Goal: Information Seeking & Learning: Learn about a topic

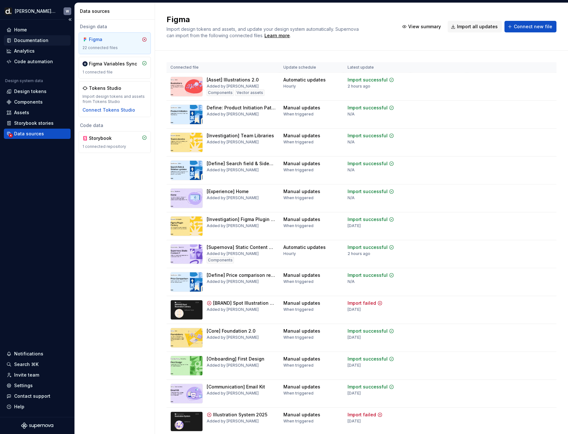
click at [36, 42] on div "Documentation" at bounding box center [31, 40] width 34 height 6
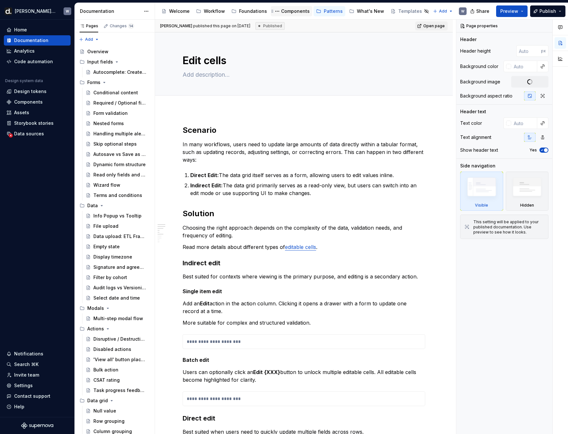
click at [293, 11] on div "Components" at bounding box center [295, 11] width 29 height 6
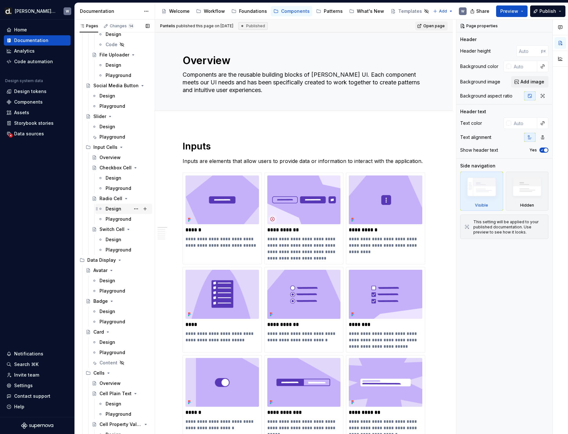
scroll to position [809, 0]
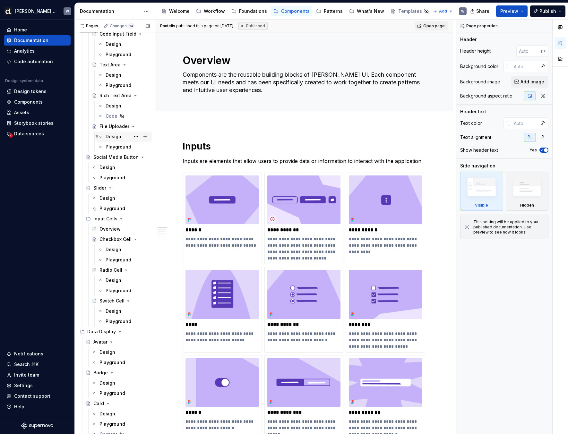
click at [112, 138] on div "Design" at bounding box center [114, 137] width 16 height 6
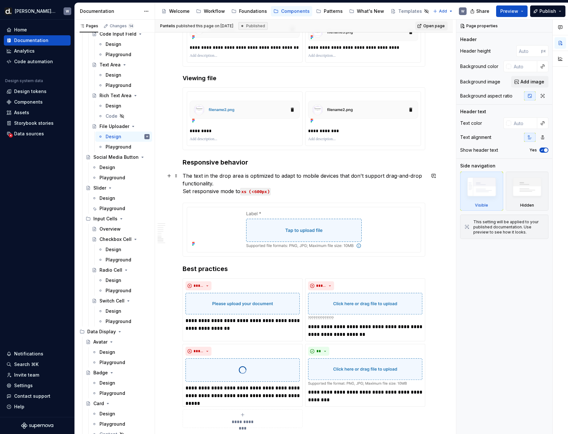
scroll to position [1470, 0]
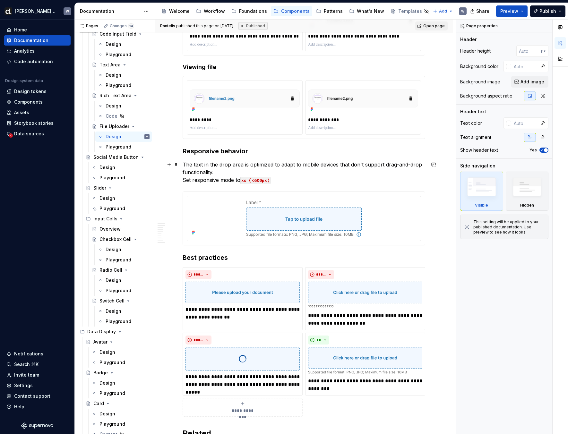
click at [185, 181] on p "The text in the drop area is optimized to adapt to mobile devices that don't su…" at bounding box center [304, 172] width 243 height 23
type textarea "*"
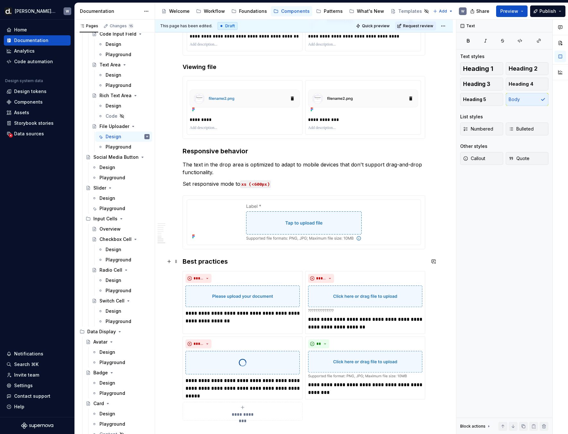
click at [185, 264] on h3 "Best practices" at bounding box center [304, 261] width 243 height 9
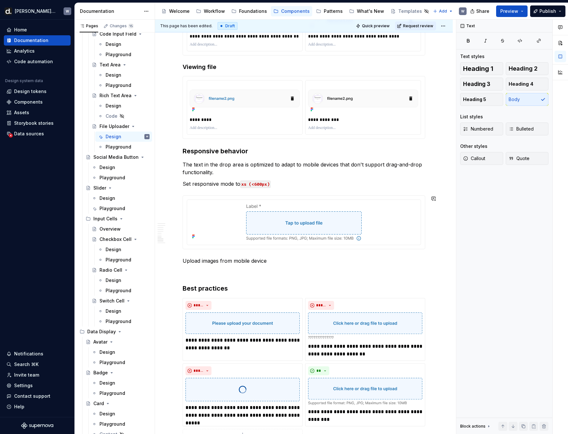
click at [251, 259] on p "Upload images from mobile device" at bounding box center [304, 261] width 243 height 8
click at [243, 251] on button "button" at bounding box center [245, 249] width 9 height 9
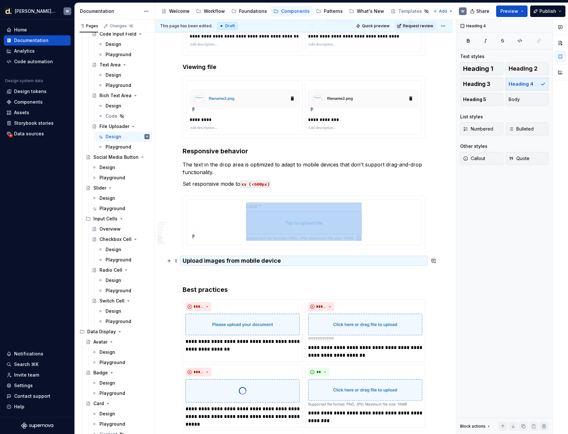
click at [284, 257] on h4 "Upload images from mobile device" at bounding box center [304, 261] width 243 height 8
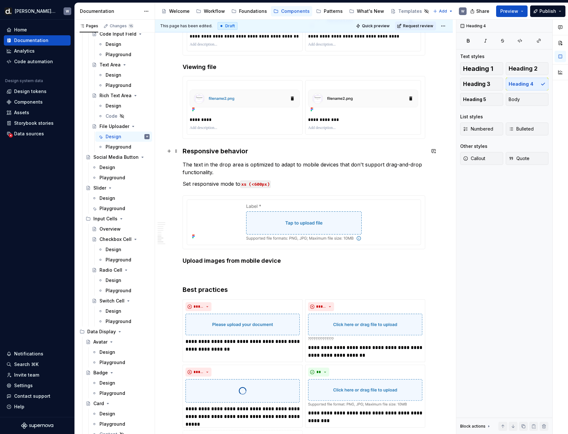
click at [244, 148] on h3 "Responsive behavior" at bounding box center [304, 151] width 243 height 9
click at [285, 264] on h4 "Upload images from mobile device" at bounding box center [304, 261] width 243 height 8
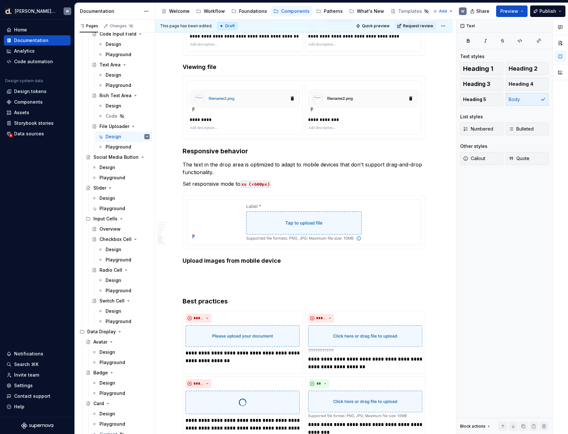
type textarea "*"
